Goal: Navigation & Orientation: Find specific page/section

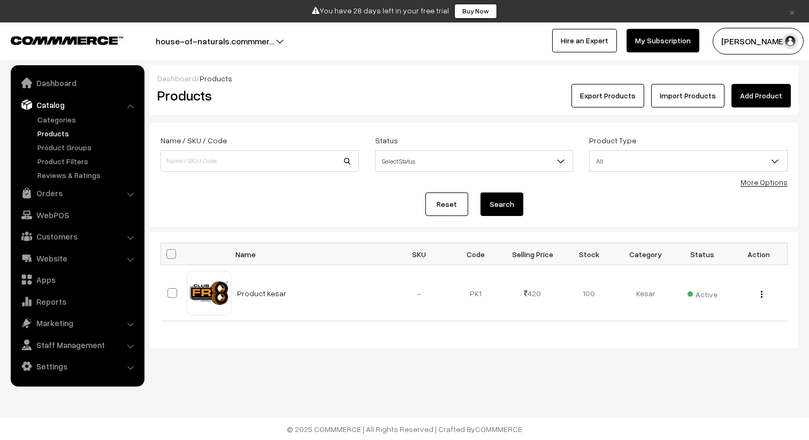
click at [280, 76] on div "Dashboard / Products" at bounding box center [473, 78] width 633 height 11
click at [71, 85] on link "Dashboard" at bounding box center [76, 82] width 127 height 19
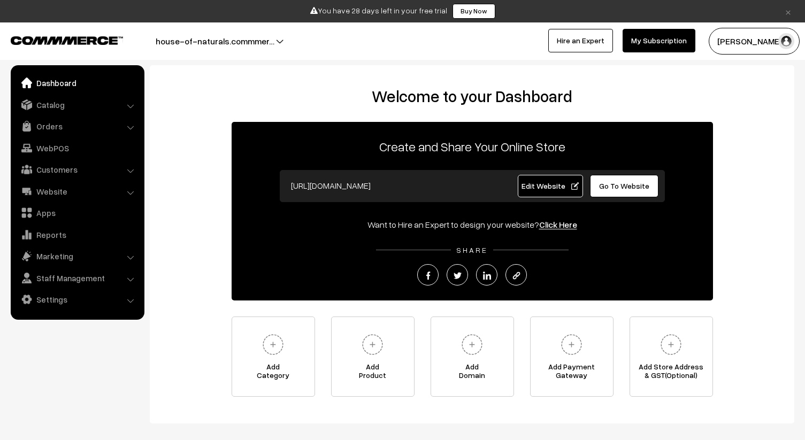
click at [348, 184] on input "https://house-of-naturals.commmerce.com" at bounding box center [391, 185] width 211 height 21
click at [566, 181] on span "Edit Website" at bounding box center [549, 185] width 57 height 9
click at [77, 44] on link at bounding box center [58, 39] width 94 height 13
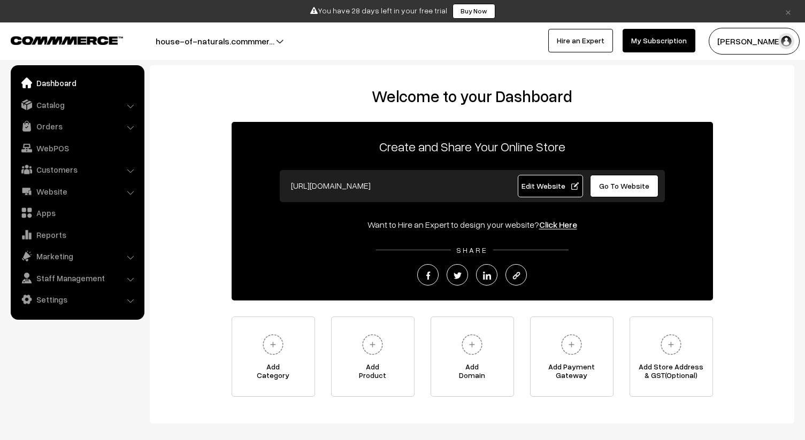
click at [77, 44] on link at bounding box center [58, 39] width 94 height 13
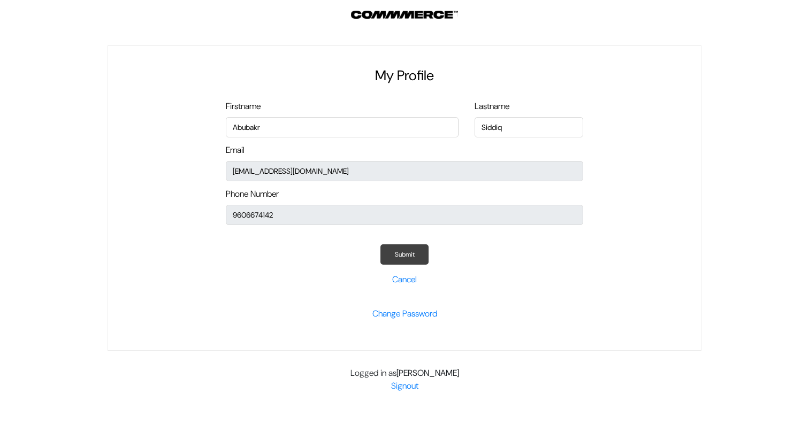
click at [401, 254] on button "Submit" at bounding box center [404, 254] width 48 height 20
click at [404, 274] on link "Cancel" at bounding box center [404, 279] width 25 height 11
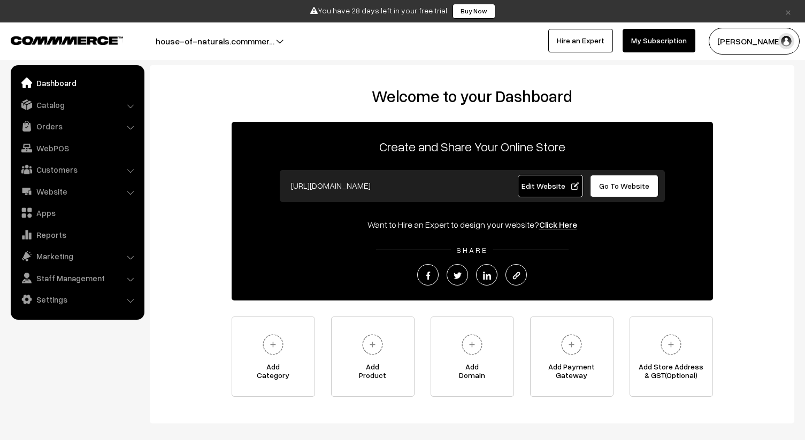
click at [428, 195] on input "[URL][DOMAIN_NAME]" at bounding box center [391, 185] width 211 height 21
click at [369, 187] on input "[URL][DOMAIN_NAME]" at bounding box center [391, 185] width 211 height 21
click at [551, 192] on link "Edit Website" at bounding box center [550, 186] width 65 height 22
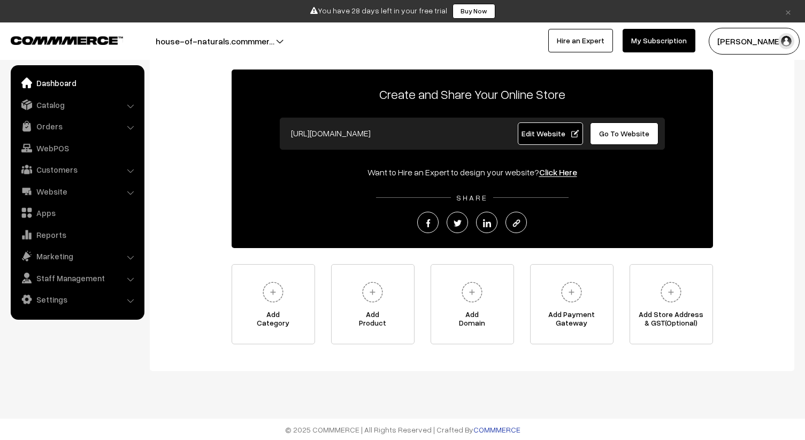
click at [490, 425] on link "COMMMERCE" at bounding box center [496, 429] width 47 height 9
